Goal: Task Accomplishment & Management: Manage account settings

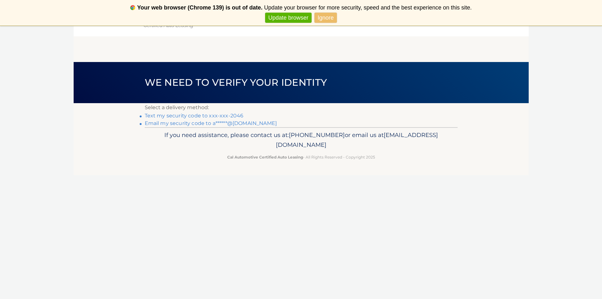
click at [238, 115] on link "Text my security code to xxx-xxx-2046" at bounding box center [194, 115] width 99 height 6
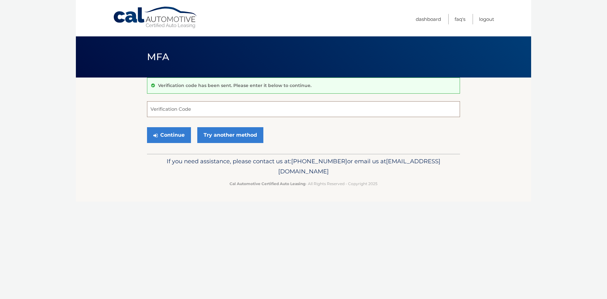
click at [205, 110] on input "Verification Code" at bounding box center [303, 109] width 313 height 16
type input "519583"
click at [147, 127] on button "Continue" at bounding box center [169, 135] width 44 height 16
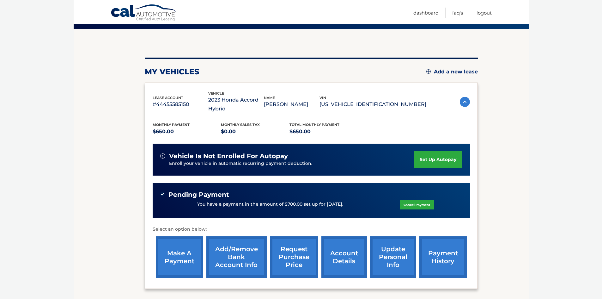
scroll to position [63, 0]
